Goal: Task Accomplishment & Management: Manage account settings

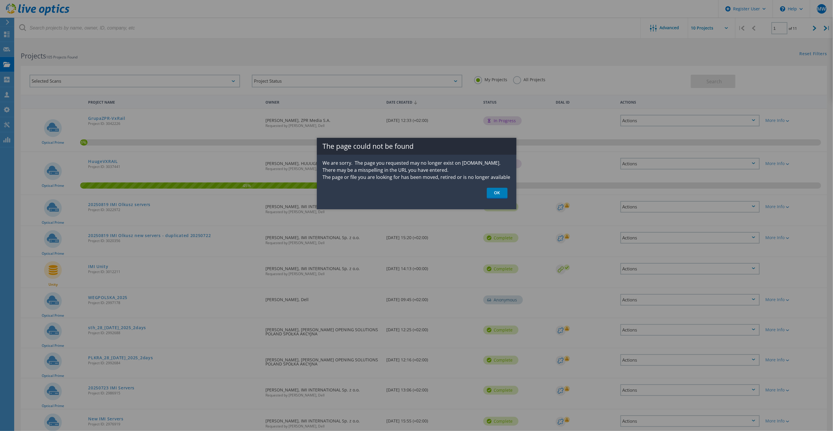
click at [501, 193] on link "OK" at bounding box center [497, 193] width 21 height 11
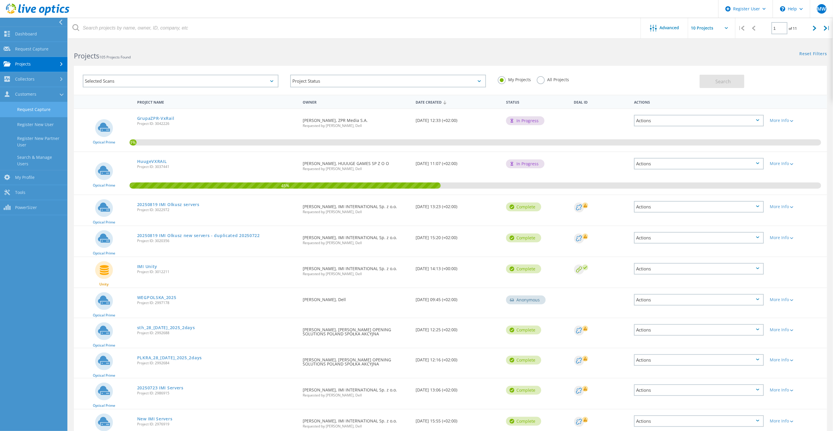
click at [11, 109] on link "Request Capture" at bounding box center [33, 109] width 67 height 15
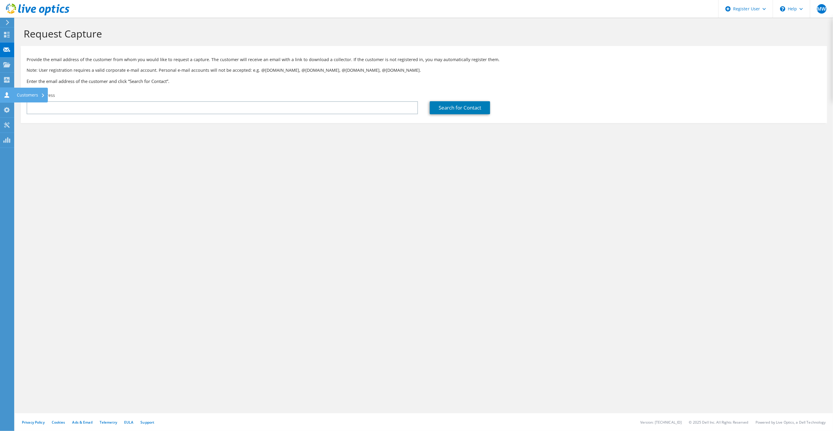
click at [8, 94] on icon at bounding box center [6, 95] width 7 height 6
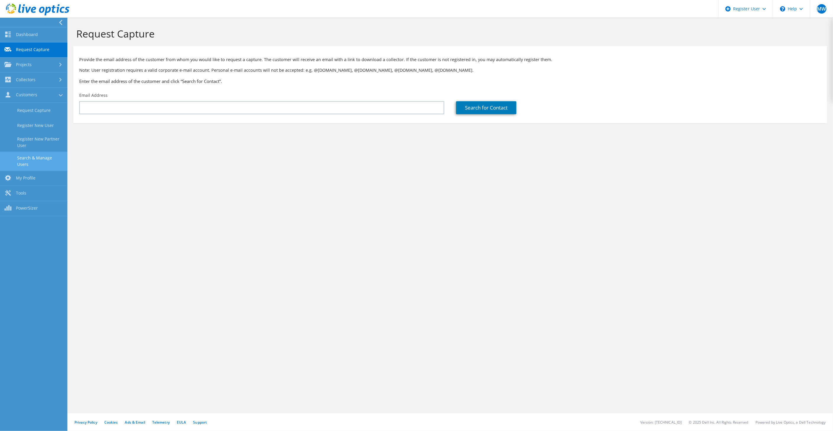
click at [31, 155] on link "Search & Manage Users" at bounding box center [33, 161] width 67 height 19
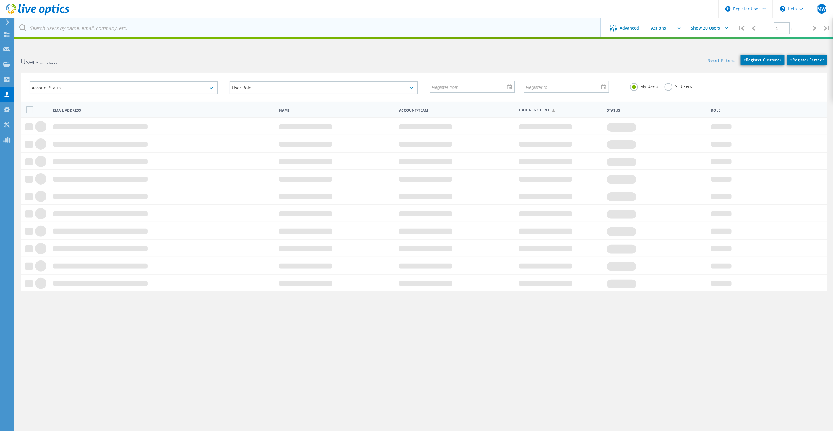
click at [96, 32] on input "text" at bounding box center [308, 28] width 586 height 21
type input "zpr"
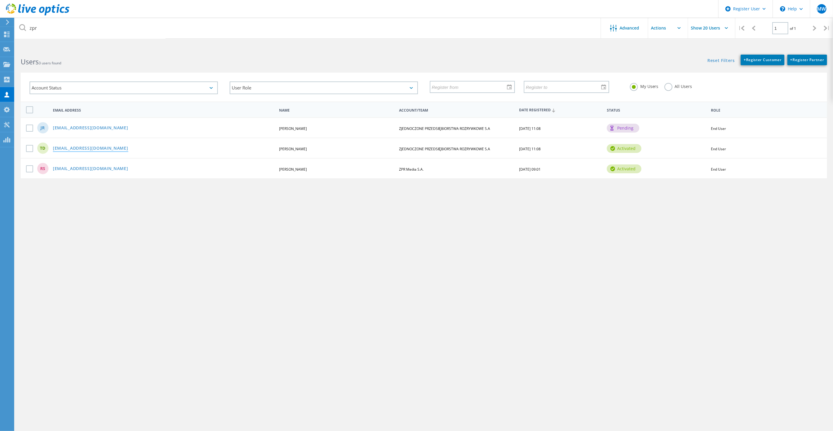
click at [70, 146] on link "tdymek@grupazpr.pl" at bounding box center [90, 148] width 75 height 5
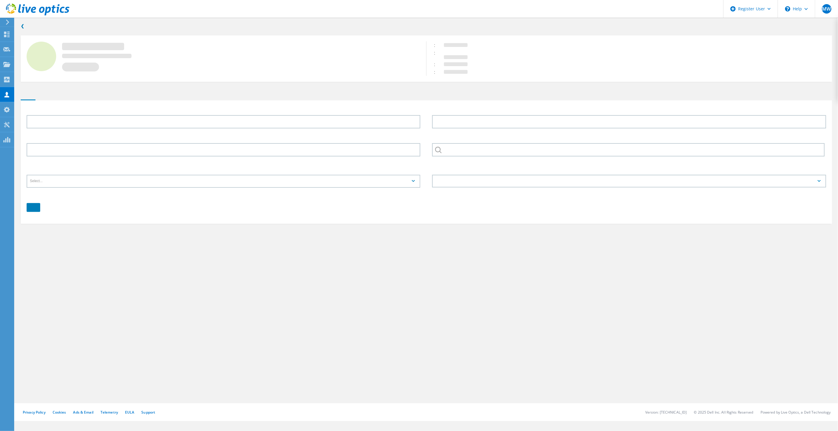
type input "Tomasz"
type input "Dymek"
type input "ZJEDNOCZONE PRZEDSIĘBIORSTWA ROZRYWKOWE S.A"
type input "English"
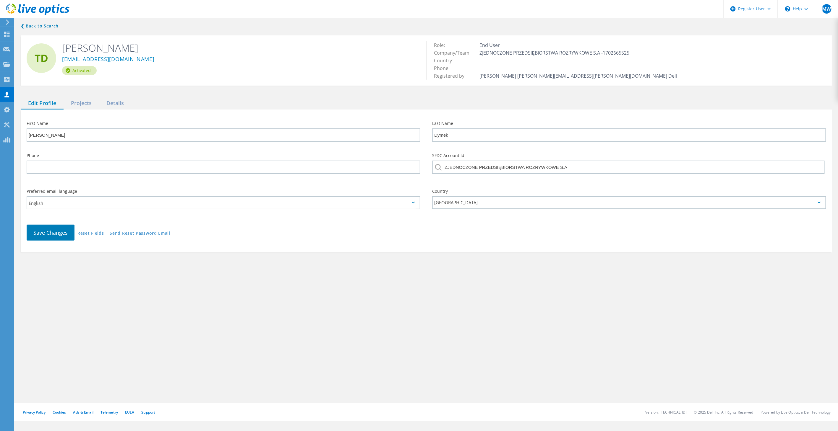
click at [14, 6] on use at bounding box center [38, 10] width 64 height 12
